Goal: Task Accomplishment & Management: Use online tool/utility

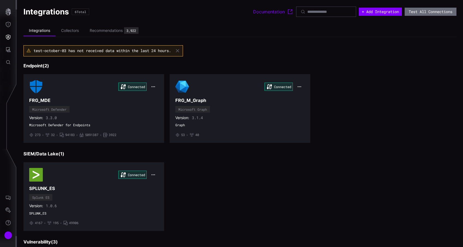
scroll to position [87, 0]
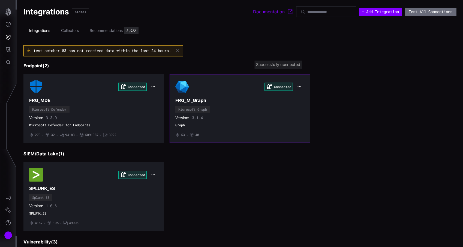
scroll to position [87, 0]
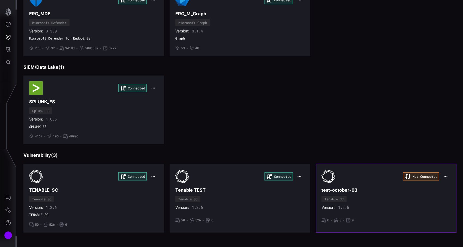
click at [449, 174] on button "button" at bounding box center [446, 177] width 10 height 8
click at [442, 194] on div "Uninstall" at bounding box center [447, 199] width 24 height 10
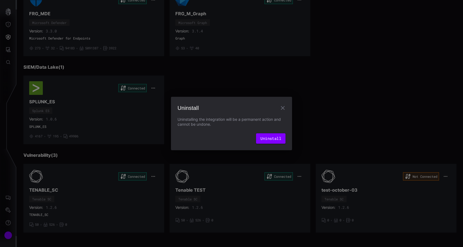
click at [284, 110] on icon "button" at bounding box center [283, 108] width 7 height 7
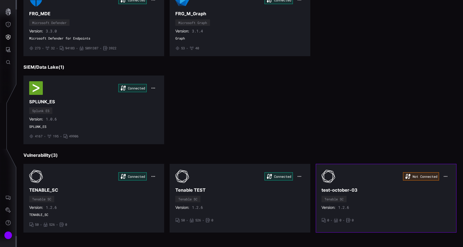
click at [444, 175] on icon "button" at bounding box center [446, 176] width 4 height 4
click at [440, 188] on div "Edit" at bounding box center [447, 188] width 19 height 5
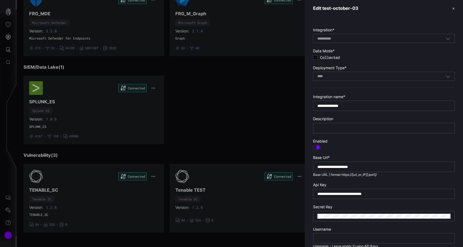
click at [362, 76] on div "**** SaaS" at bounding box center [382, 76] width 128 height 5
click at [357, 78] on div "**** SaaS" at bounding box center [382, 76] width 128 height 5
click at [454, 11] on button "✕" at bounding box center [454, 8] width 3 height 6
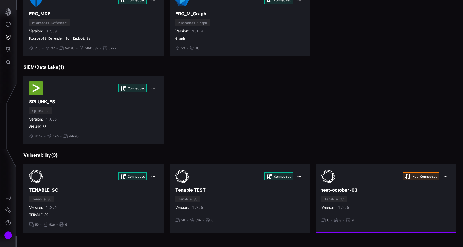
click at [447, 177] on icon "button" at bounding box center [446, 176] width 4 height 4
click at [444, 199] on div "Uninstall" at bounding box center [447, 198] width 19 height 5
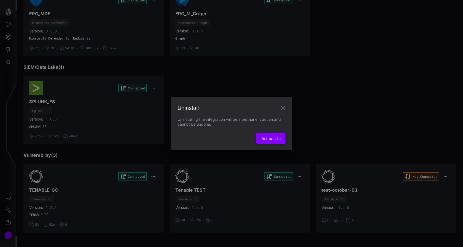
click at [274, 137] on button "Uninstall" at bounding box center [270, 138] width 29 height 10
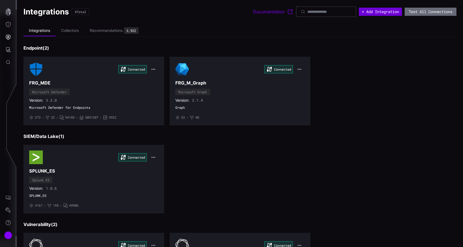
click at [378, 11] on button "+ Add Integration" at bounding box center [380, 12] width 43 height 8
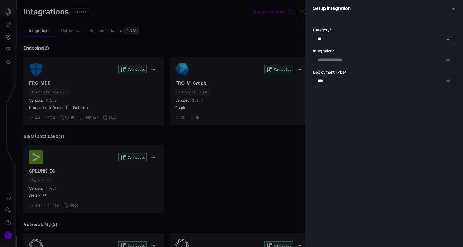
click at [360, 61] on div "Select integration" at bounding box center [382, 59] width 128 height 5
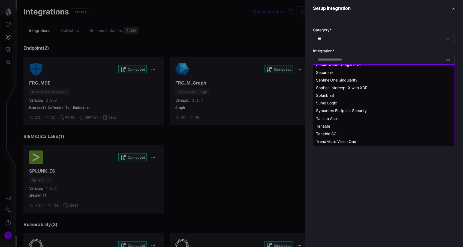
scroll to position [450, 0]
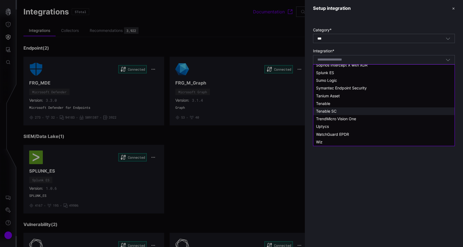
click at [344, 110] on div "Tenable SC" at bounding box center [384, 111] width 136 height 5
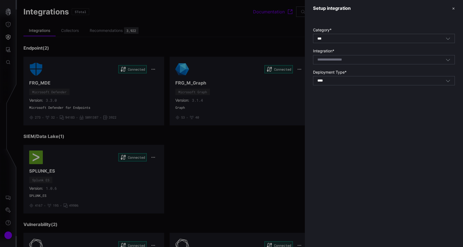
type input "**********"
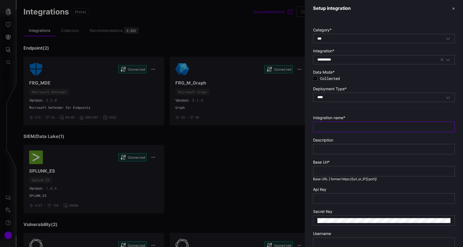
click at [344, 125] on input "text" at bounding box center [384, 126] width 133 height 5
type input "**********"
click at [346, 100] on div "**** SaaS" at bounding box center [384, 97] width 142 height 9
click at [341, 106] on div "On Prem" at bounding box center [384, 106] width 136 height 5
type input "*******"
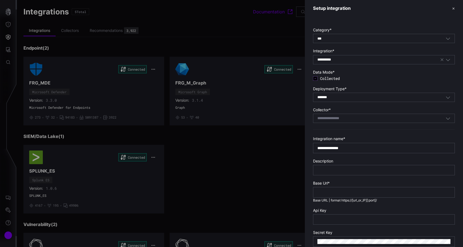
click at [339, 118] on input at bounding box center [335, 118] width 35 height 5
click at [339, 127] on span "Red-Collector" at bounding box center [328, 127] width 25 height 5
type input "**********"
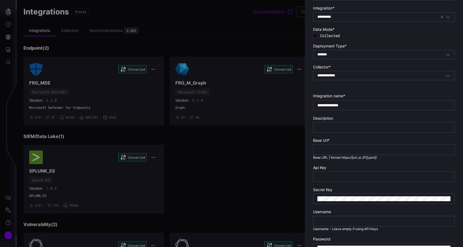
scroll to position [43, 0]
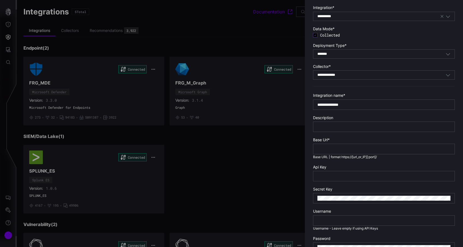
click at [335, 153] on div at bounding box center [384, 149] width 142 height 10
click at [335, 150] on input "text" at bounding box center [384, 149] width 133 height 5
paste input "**********"
type input "**********"
click at [418, 178] on input "text" at bounding box center [384, 176] width 133 height 5
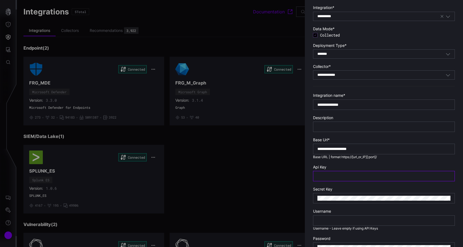
paste input "**********"
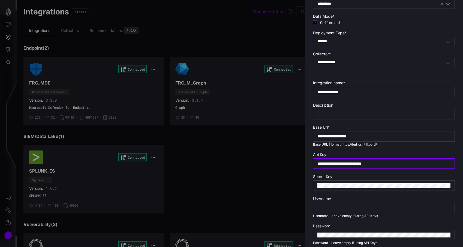
scroll to position [67, 0]
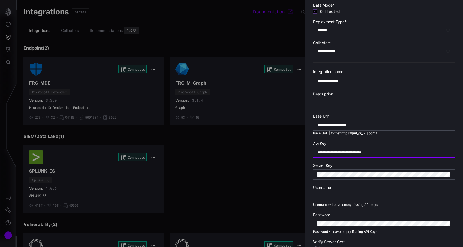
type input "**********"
click at [399, 181] on form "**********" at bounding box center [384, 128] width 142 height 336
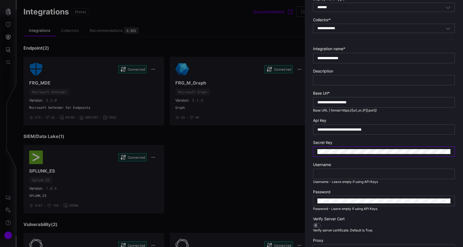
scroll to position [122, 0]
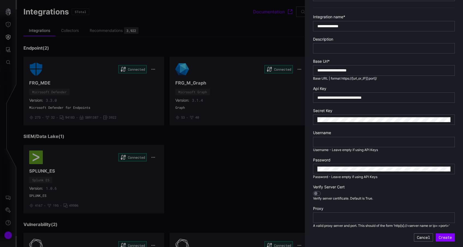
click at [319, 191] on div at bounding box center [317, 193] width 8 height 5
click at [445, 239] on button "Create" at bounding box center [445, 238] width 19 height 8
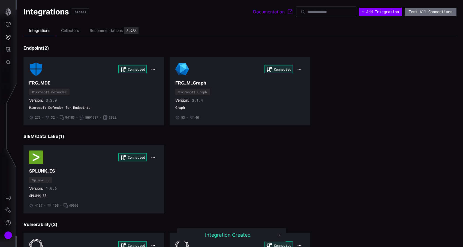
scroll to position [69, 0]
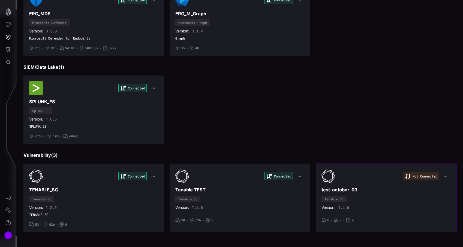
click at [385, 185] on div "Not Connected test-october-03 Tenable SC Version: 1.2.6 • 0 • 0 • 0" at bounding box center [386, 197] width 129 height 57
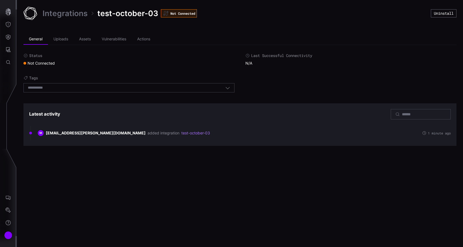
click at [188, 196] on div "Integrations test-october-03 Not Connected Uninstall General Uploads Assets Vul…" at bounding box center [240, 123] width 447 height 247
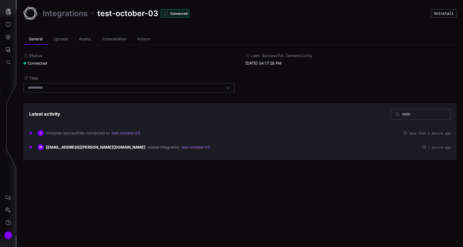
click at [261, 84] on div "Status Connected Last Successful Connectivity 10/03/25 04:17:28 PM Tags Select …" at bounding box center [239, 74] width 433 height 42
click at [147, 34] on li "Actions" at bounding box center [144, 39] width 24 height 11
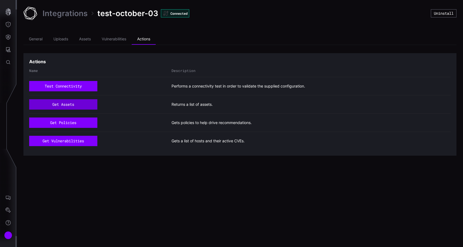
click at [73, 100] on button "get assets" at bounding box center [63, 104] width 68 height 10
click at [84, 105] on button "get assets" at bounding box center [63, 104] width 68 height 10
click at [96, 42] on li "Assets" at bounding box center [85, 39] width 23 height 11
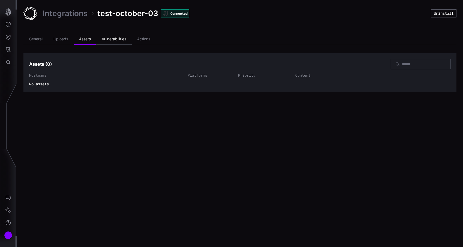
click at [105, 38] on li "Vulnerabilities" at bounding box center [113, 39] width 35 height 11
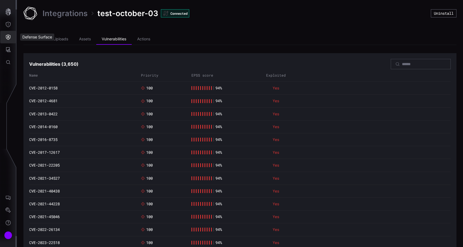
click at [14, 40] on button "Defense Surface" at bounding box center [8, 37] width 16 height 13
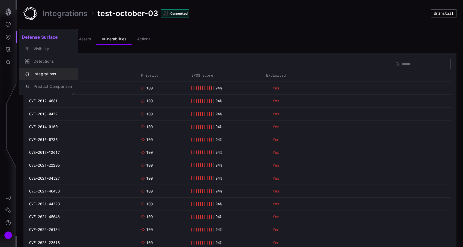
click at [41, 76] on div "Integrations" at bounding box center [51, 74] width 41 height 7
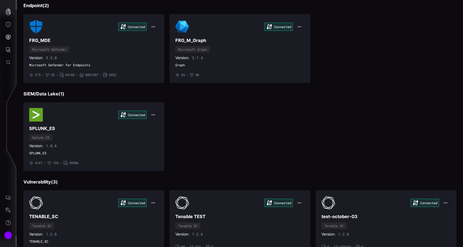
scroll to position [69, 0]
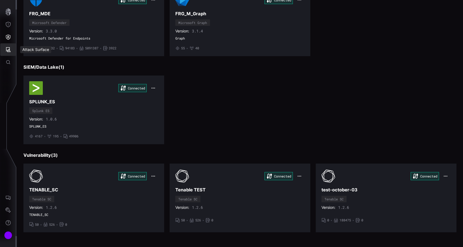
click at [7, 53] on button "Attack Surface" at bounding box center [8, 49] width 16 height 13
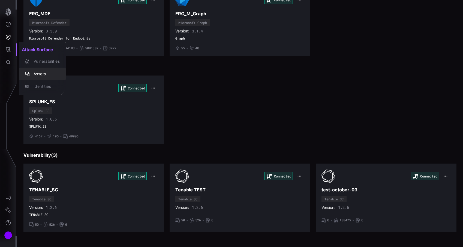
click at [32, 73] on div "Assets" at bounding box center [45, 74] width 29 height 7
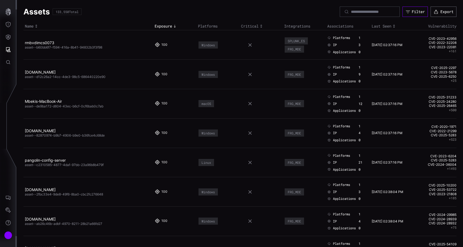
click at [407, 13] on icon "button" at bounding box center [408, 11] width 5 height 5
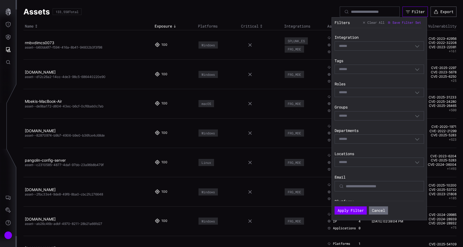
scroll to position [19, 0]
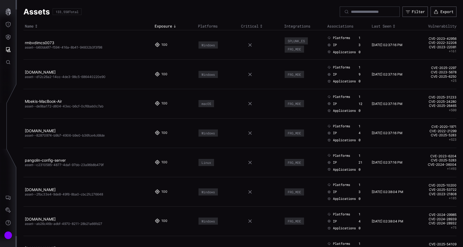
click at [203, 98] on td "macOS" at bounding box center [218, 103] width 43 height 29
click at [10, 26] on icon "Threat Exposure" at bounding box center [7, 24] width 5 height 5
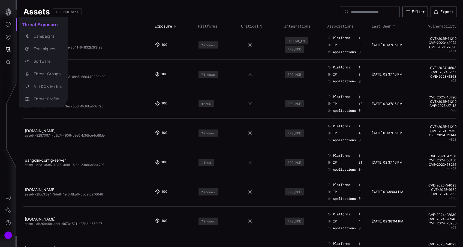
click at [10, 25] on div at bounding box center [231, 123] width 463 height 247
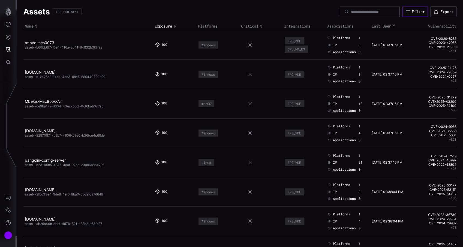
click at [420, 13] on div "Filter" at bounding box center [418, 11] width 13 height 5
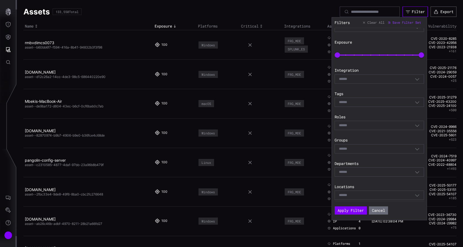
scroll to position [10, 0]
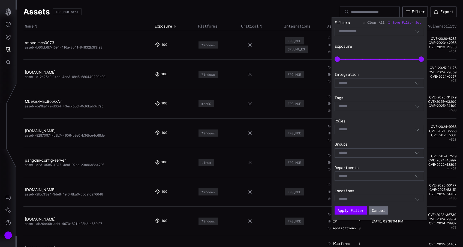
click at [409, 83] on div "Select" at bounding box center [377, 83] width 76 height 5
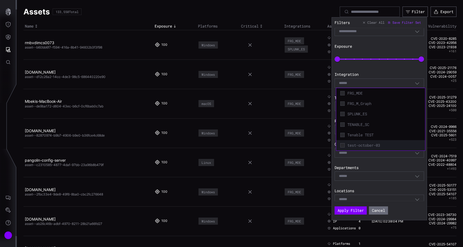
click at [389, 143] on span "test-october-03" at bounding box center [385, 145] width 74 height 5
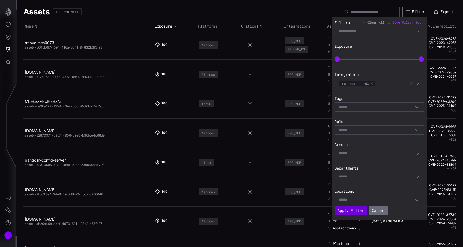
click at [360, 211] on button "Apply Filter" at bounding box center [351, 211] width 32 height 8
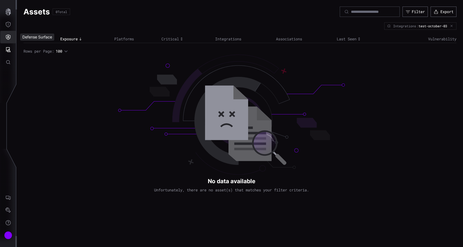
click at [6, 39] on icon "Defense Surface" at bounding box center [7, 36] width 5 height 5
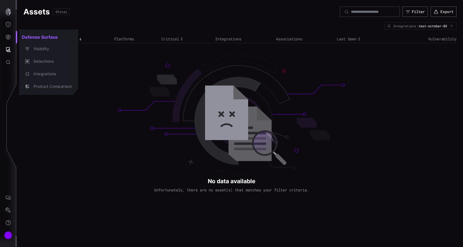
click at [7, 25] on div at bounding box center [231, 123] width 463 height 247
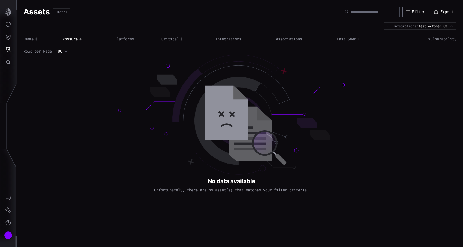
click at [7, 25] on icon "Threat Exposure" at bounding box center [7, 24] width 5 height 5
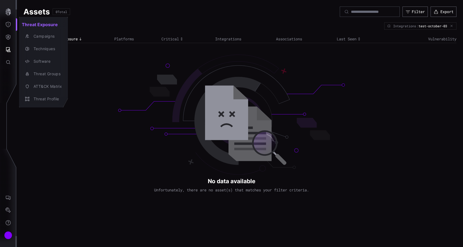
click at [80, 77] on div at bounding box center [231, 123] width 463 height 247
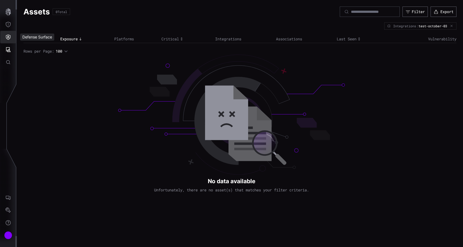
click at [10, 40] on icon "Defense Surface" at bounding box center [7, 36] width 5 height 5
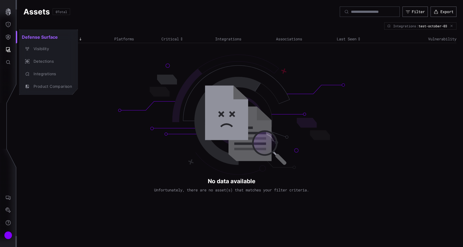
click at [121, 103] on div at bounding box center [231, 123] width 463 height 247
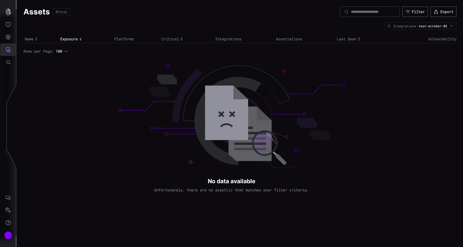
click at [9, 43] on button "Attack Surface" at bounding box center [8, 49] width 16 height 13
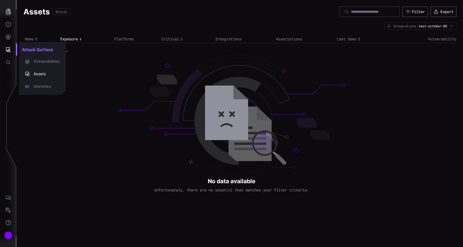
click at [9, 43] on div at bounding box center [231, 123] width 463 height 247
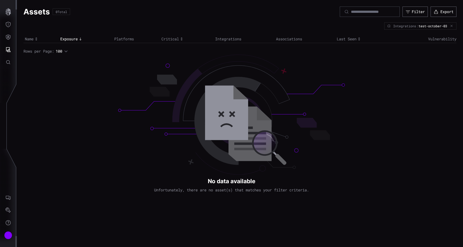
click at [9, 43] on div at bounding box center [231, 123] width 463 height 247
click at [9, 40] on icon "Defense Surface" at bounding box center [7, 36] width 5 height 5
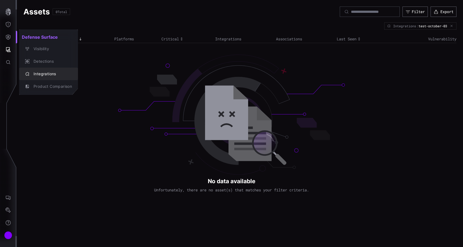
click at [43, 73] on div "Integrations" at bounding box center [51, 74] width 41 height 7
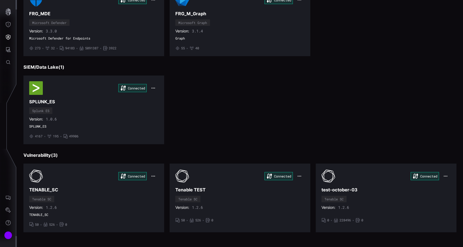
scroll to position [61, 0]
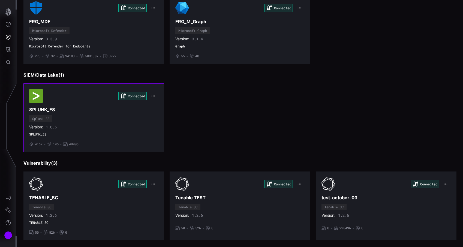
click at [143, 115] on div "Connected SPLUNK_ES Splunk ES Version: 1.0.6 SPLUNK_ES • 4167 • 195 • 49906" at bounding box center [93, 117] width 129 height 57
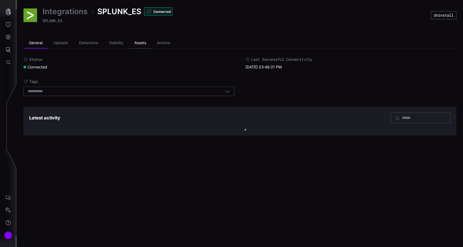
click at [140, 42] on li "Assets" at bounding box center [140, 43] width 23 height 11
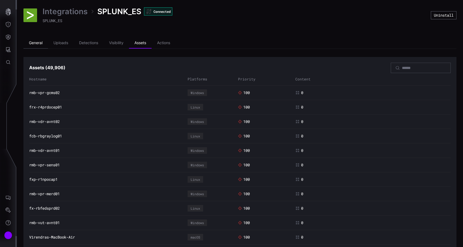
click at [41, 42] on li "General" at bounding box center [35, 43] width 25 height 11
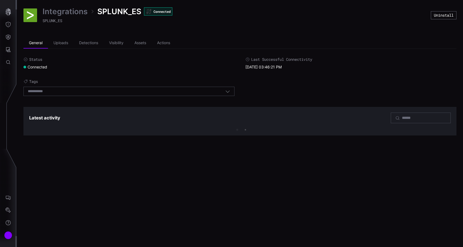
click at [57, 11] on link "Integrations" at bounding box center [65, 12] width 45 height 10
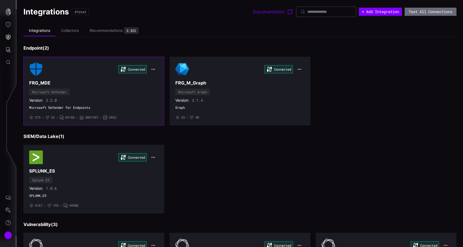
click at [106, 85] on h3 "FRG_MDE" at bounding box center [93, 83] width 129 height 6
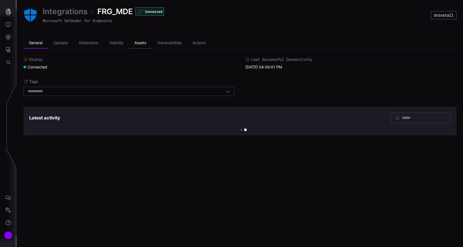
click at [144, 38] on li "Assets" at bounding box center [140, 43] width 23 height 11
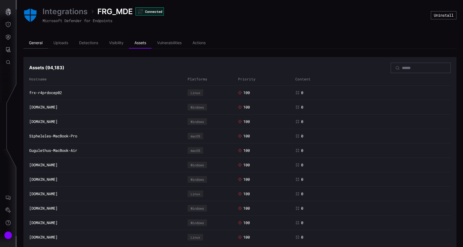
click at [38, 42] on li "General" at bounding box center [35, 43] width 25 height 11
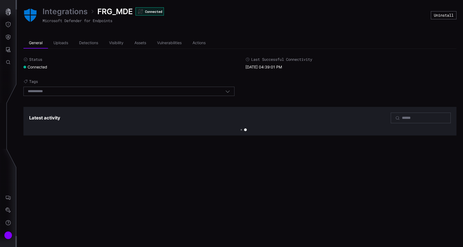
click at [63, 7] on link "Integrations" at bounding box center [65, 12] width 45 height 10
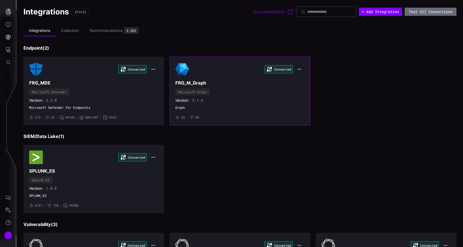
click at [208, 83] on h3 "FRG_M_Graph" at bounding box center [240, 83] width 129 height 6
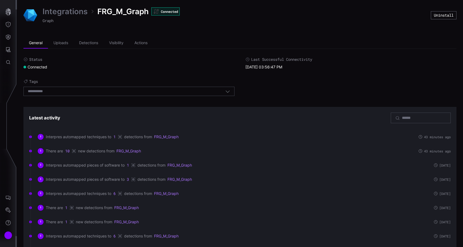
click at [69, 12] on link "Integrations" at bounding box center [65, 12] width 45 height 10
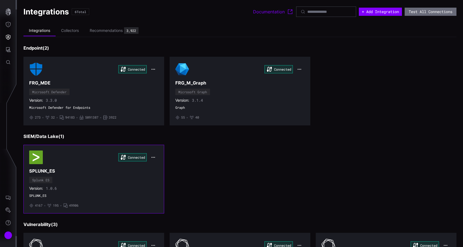
click at [99, 183] on div "Connected SPLUNK_ES Splunk ES Version: 1.0.6 SPLUNK_ES • 4167 • 195 • 49906" at bounding box center [93, 179] width 129 height 57
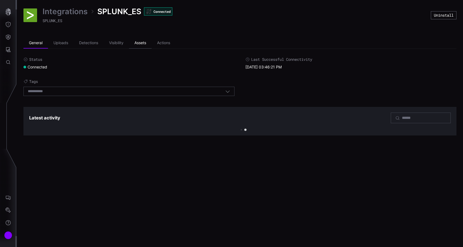
click at [149, 42] on li "Assets" at bounding box center [140, 43] width 23 height 11
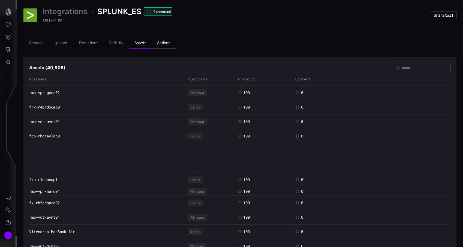
click at [173, 46] on li "Actions" at bounding box center [164, 43] width 24 height 11
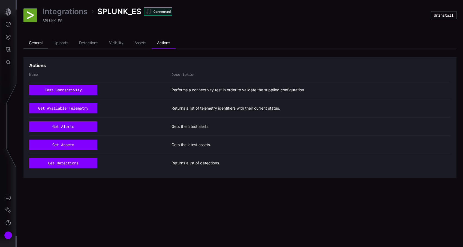
click at [40, 48] on li "General" at bounding box center [35, 43] width 25 height 11
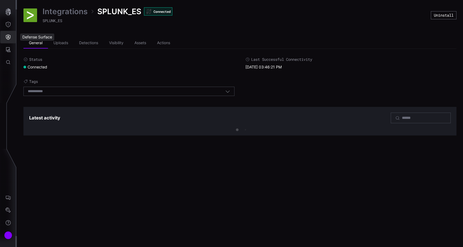
click at [11, 34] on button "Defense Surface" at bounding box center [8, 37] width 16 height 13
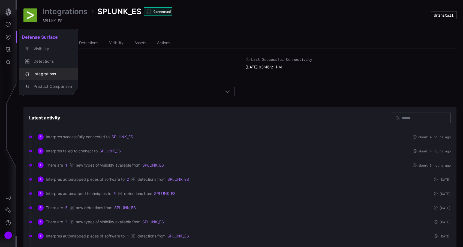
click at [44, 74] on div "Integrations" at bounding box center [51, 74] width 41 height 7
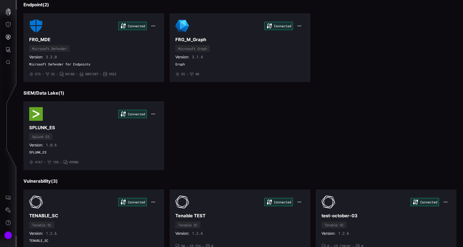
scroll to position [69, 0]
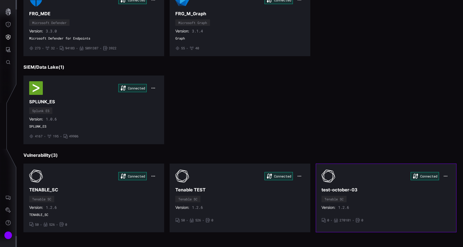
click at [330, 195] on div "Connected test-october-03 Tenable SC Version: 1.2.6 • 0 • 270181 • 0" at bounding box center [386, 197] width 129 height 57
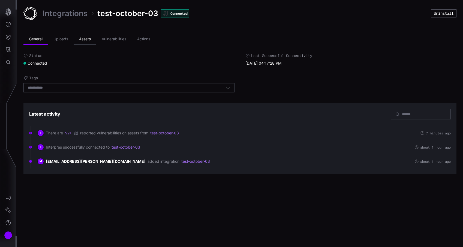
click at [79, 41] on li "Assets" at bounding box center [85, 39] width 23 height 11
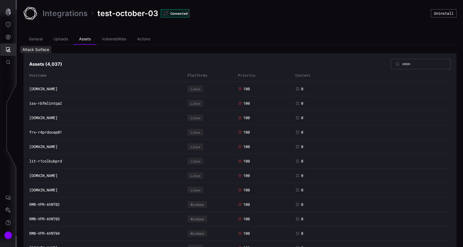
click at [7, 52] on button "Attack Surface" at bounding box center [8, 49] width 16 height 13
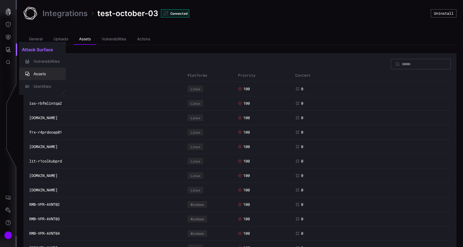
click at [32, 70] on div "Assets" at bounding box center [42, 74] width 42 height 8
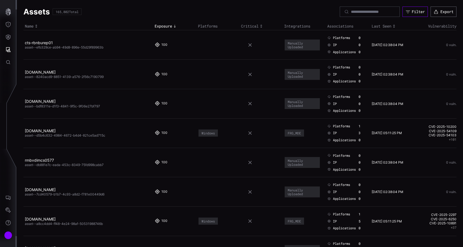
click at [412, 16] on button "Filter" at bounding box center [415, 12] width 25 height 10
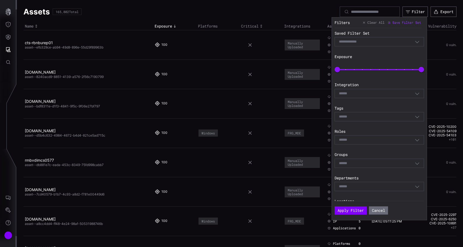
click at [376, 94] on div "Select" at bounding box center [377, 93] width 76 height 5
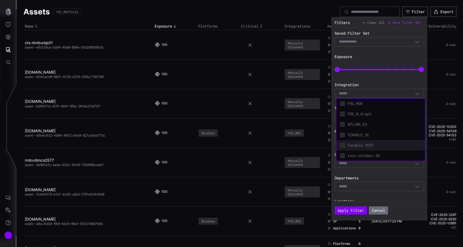
click at [367, 144] on span "Tenable TEST" at bounding box center [385, 145] width 74 height 5
click at [367, 154] on span "test-october-03" at bounding box center [385, 156] width 74 height 5
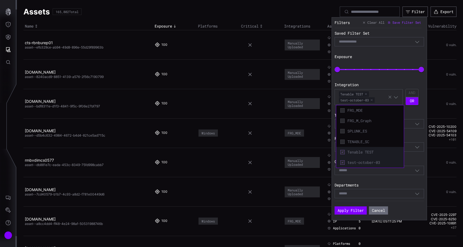
click at [366, 152] on span "Tenable TEST" at bounding box center [374, 152] width 52 height 5
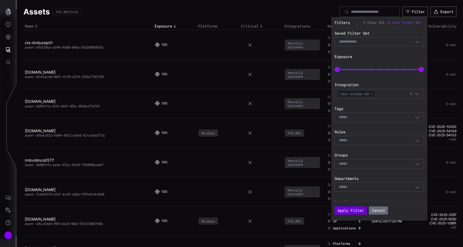
click at [352, 215] on button "Apply Filter" at bounding box center [351, 211] width 32 height 8
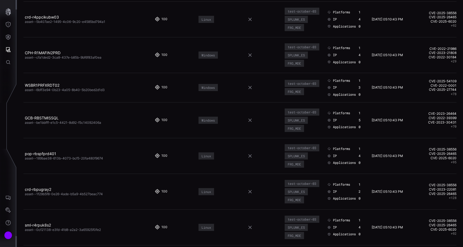
scroll to position [42, 0]
click at [11, 55] on button "Attack Surface" at bounding box center [8, 49] width 16 height 13
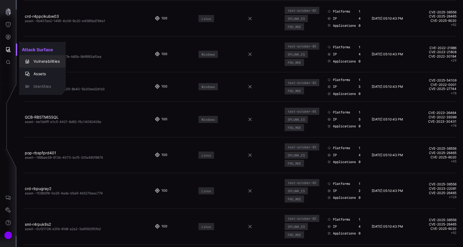
click at [41, 63] on div "Vulnerabilities" at bounding box center [45, 61] width 29 height 7
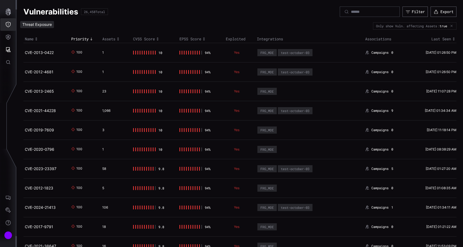
click at [13, 29] on button "Threat Exposure" at bounding box center [8, 24] width 16 height 13
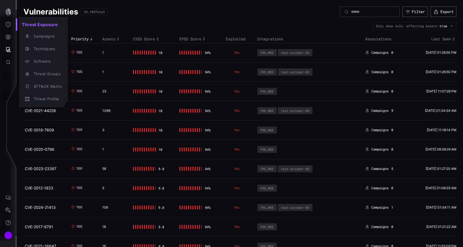
click at [15, 13] on div at bounding box center [231, 123] width 463 height 247
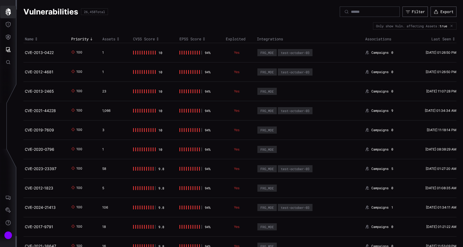
click at [8, 12] on icon "button" at bounding box center [7, 12] width 5 height 8
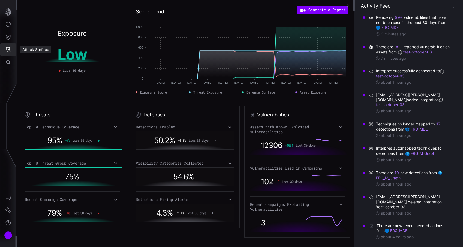
click at [9, 52] on icon "Attack Surface" at bounding box center [8, 49] width 5 height 5
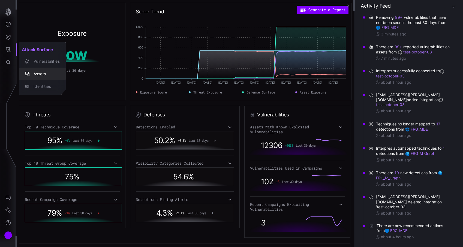
click at [43, 68] on button "Assets" at bounding box center [42, 74] width 47 height 13
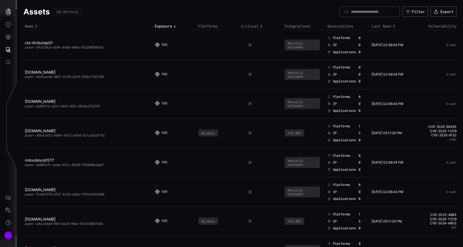
click at [392, 14] on div at bounding box center [370, 12] width 60 height 10
click at [406, 13] on icon "button" at bounding box center [408, 11] width 5 height 5
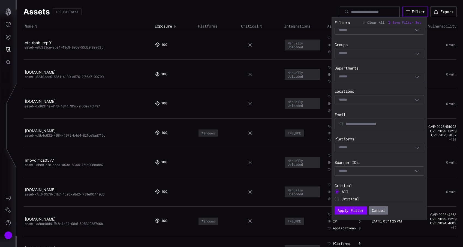
scroll to position [156, 0]
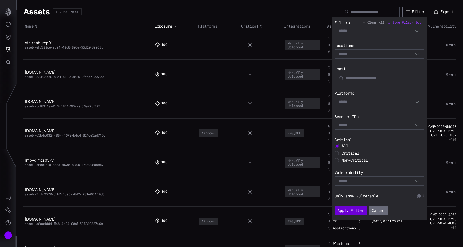
click at [349, 210] on button "Apply Filter" at bounding box center [351, 211] width 32 height 8
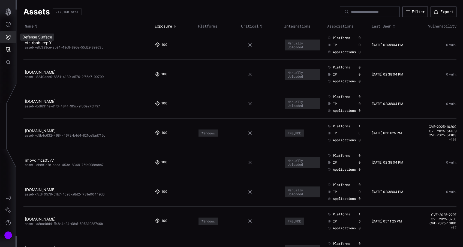
click at [9, 36] on icon "Defense Surface" at bounding box center [7, 36] width 5 height 5
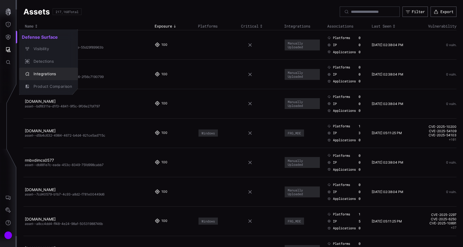
click at [36, 70] on button "Integrations" at bounding box center [48, 74] width 59 height 13
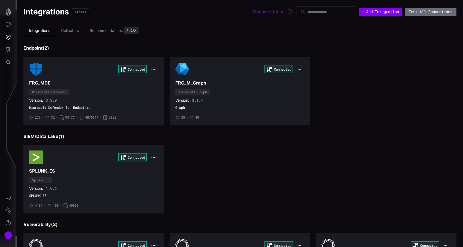
scroll to position [69, 0]
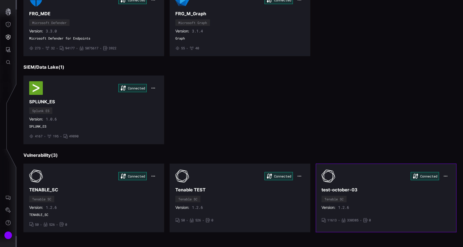
click at [390, 204] on div "Connected test-october-03 Tenable SC Version: 1.2.6 • 11613 • 330385 • 0" at bounding box center [386, 197] width 129 height 57
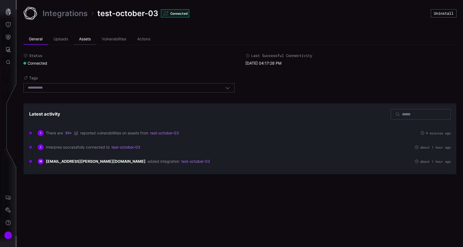
click at [83, 37] on li "Assets" at bounding box center [85, 39] width 23 height 11
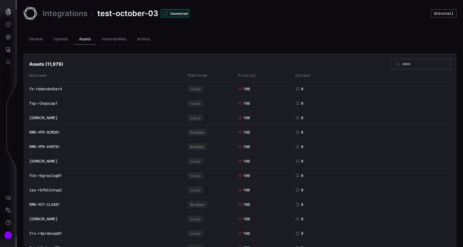
click at [87, 38] on li "Assets" at bounding box center [85, 39] width 23 height 11
click at [112, 38] on li "Vulnerabilities" at bounding box center [113, 39] width 35 height 11
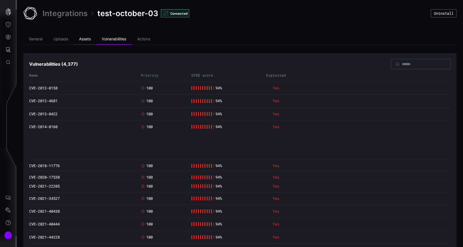
click at [88, 40] on li "Assets" at bounding box center [85, 39] width 23 height 11
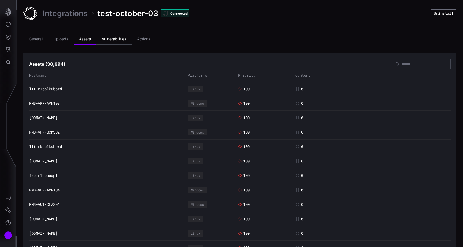
click at [122, 39] on li "Vulnerabilities" at bounding box center [113, 39] width 35 height 11
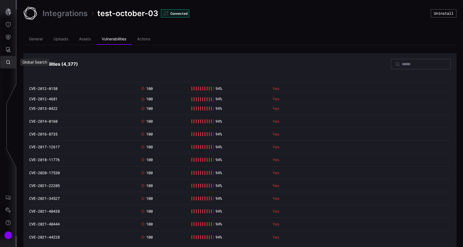
click at [11, 57] on button "Global Search" at bounding box center [8, 62] width 16 height 13
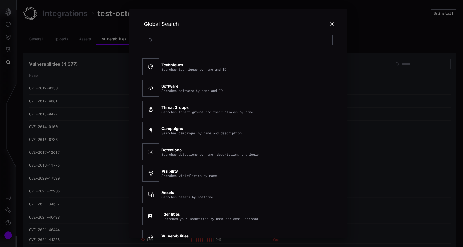
click at [11, 47] on div at bounding box center [231, 123] width 463 height 247
click at [11, 47] on button "Attack Surface" at bounding box center [8, 49] width 16 height 13
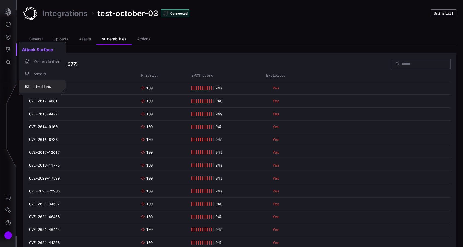
click at [41, 84] on div "Identities" at bounding box center [45, 86] width 29 height 7
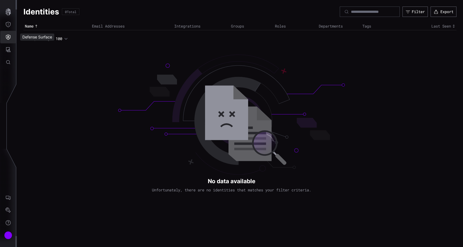
click at [10, 39] on icon "Defense Surface" at bounding box center [7, 36] width 5 height 5
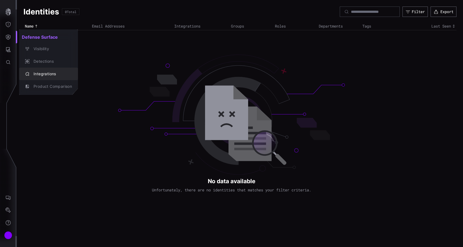
click at [43, 70] on button "Integrations" at bounding box center [48, 74] width 59 height 13
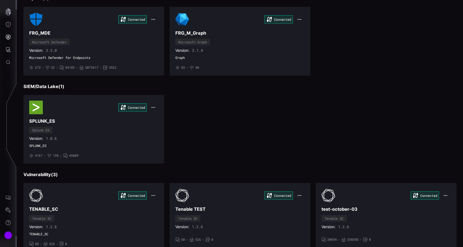
scroll to position [69, 0]
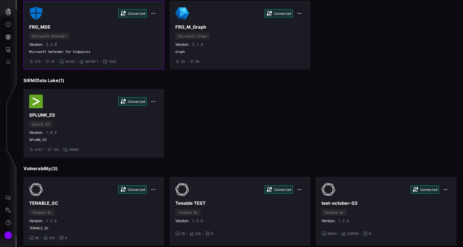
scroll to position [69, 0]
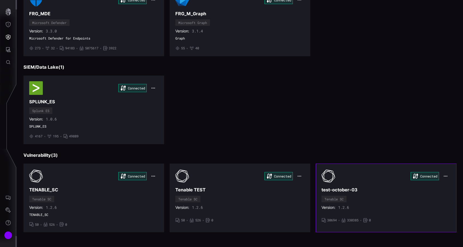
click at [358, 195] on div "Connected test-october-03 Tenable SC Version: 1.2.6 • 30694 • 330385 • 0" at bounding box center [386, 197] width 129 height 57
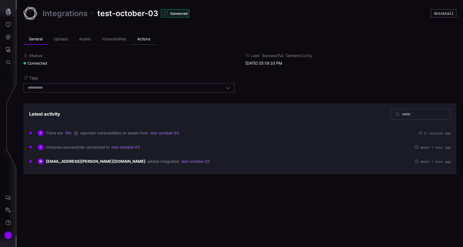
click at [147, 41] on li "Actions" at bounding box center [144, 39] width 24 height 11
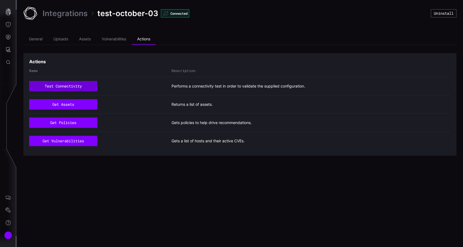
click at [79, 86] on button "test connectivity" at bounding box center [63, 86] width 68 height 10
click at [87, 35] on li "Assets" at bounding box center [85, 39] width 23 height 11
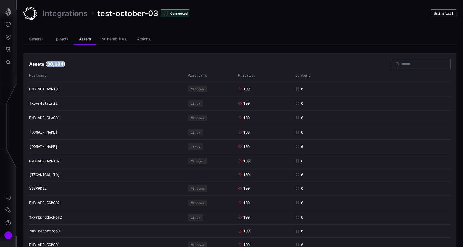
drag, startPoint x: 48, startPoint y: 66, endPoint x: 63, endPoint y: 65, distance: 15.6
click at [63, 65] on h3 "Assets ( 30,694 )" at bounding box center [47, 64] width 36 height 6
copy h3 ")"
click at [69, 13] on link "Integrations" at bounding box center [65, 13] width 45 height 10
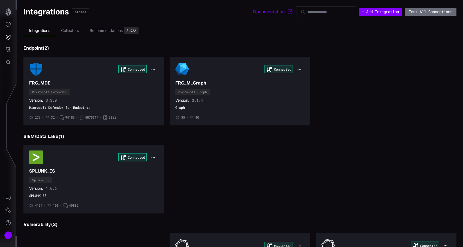
scroll to position [69, 0]
